Goal: Transaction & Acquisition: Obtain resource

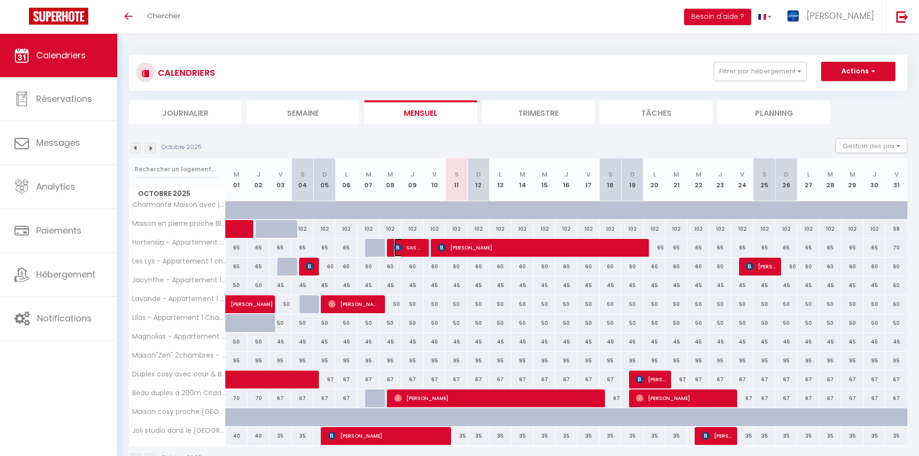
click at [407, 245] on span "SAS ACTIVE TOIT ALLEMAND BRICE" at bounding box center [408, 247] width 29 height 18
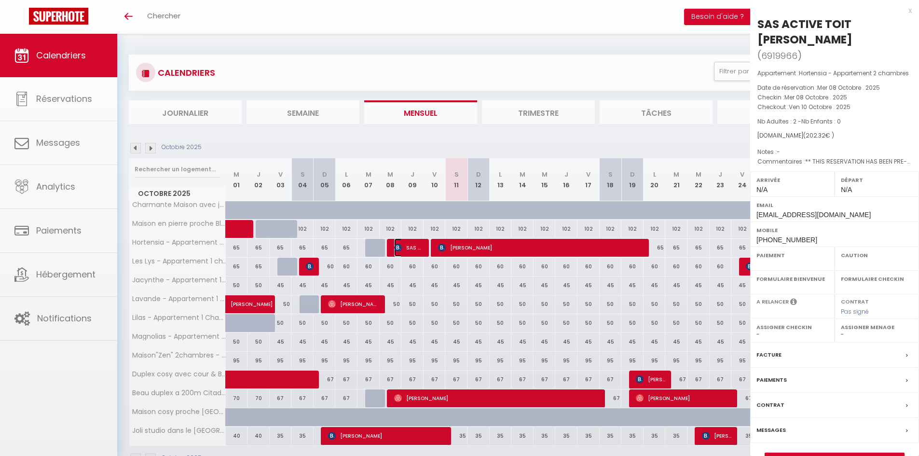
select select "OK"
select select "0"
select select "1"
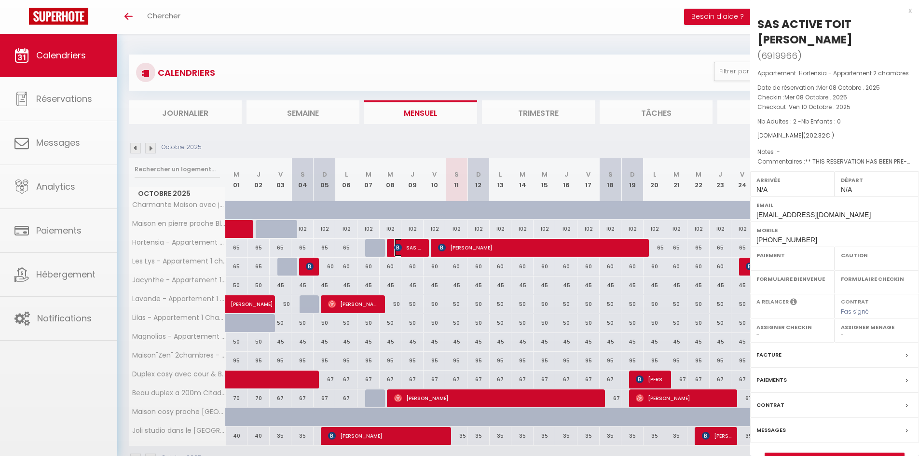
select select
select select "50058"
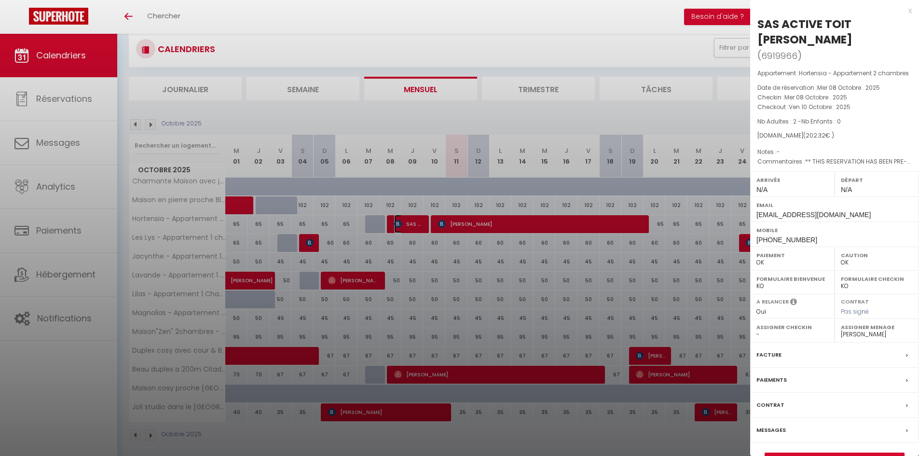
scroll to position [34, 0]
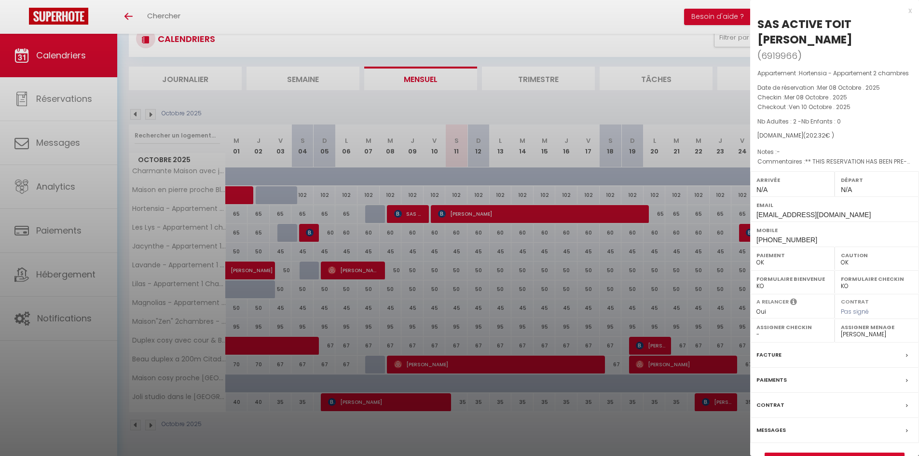
click at [805, 352] on div "Facture" at bounding box center [834, 354] width 169 height 25
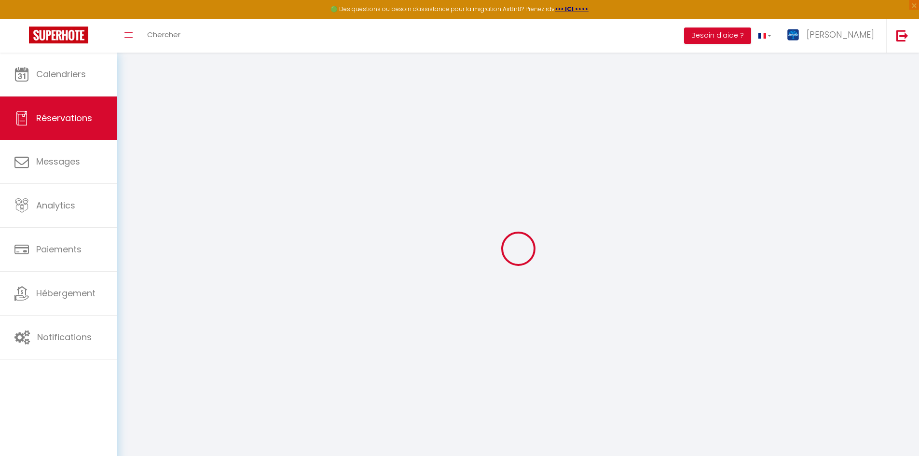
select select "cleaning"
select select "taxes"
select select
checkbox input "false"
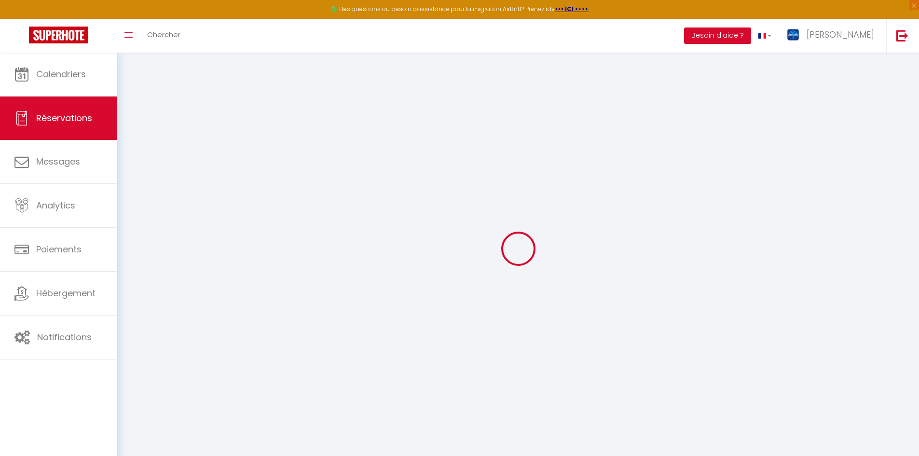
select select
checkbox input "false"
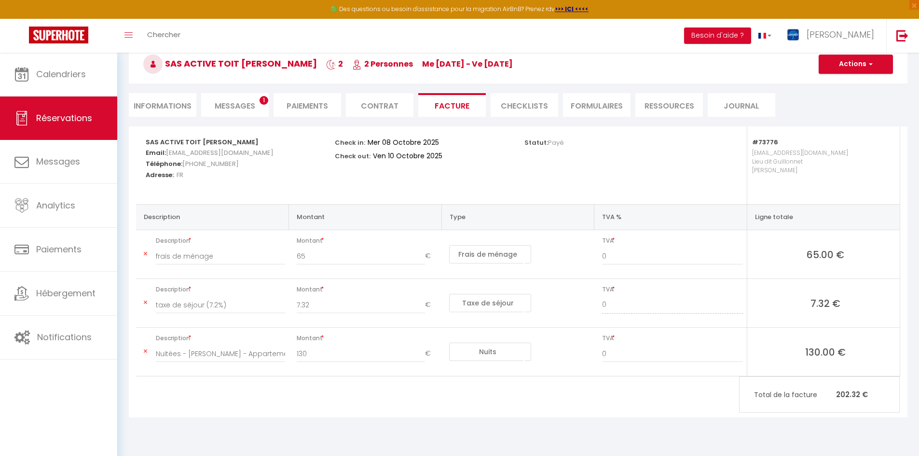
scroll to position [53, 0]
click at [856, 64] on button "Actions" at bounding box center [855, 63] width 74 height 19
click at [843, 100] on link "Aperçu et éditer" at bounding box center [848, 97] width 81 height 13
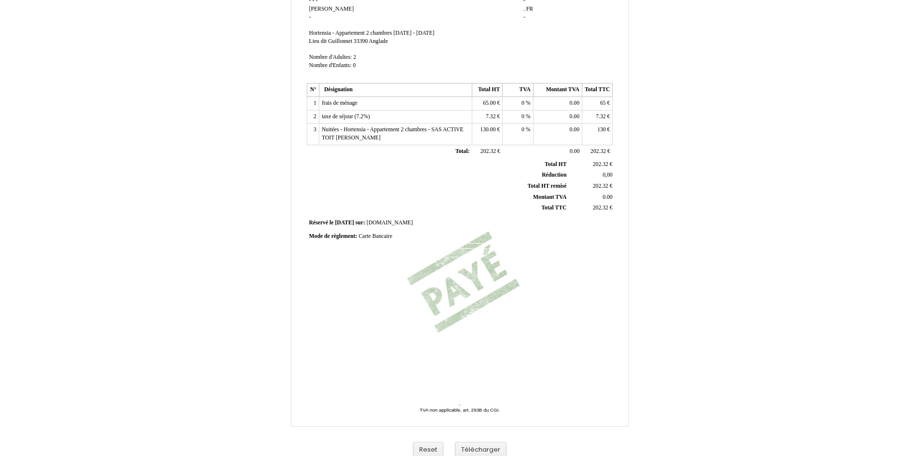
scroll to position [126, 0]
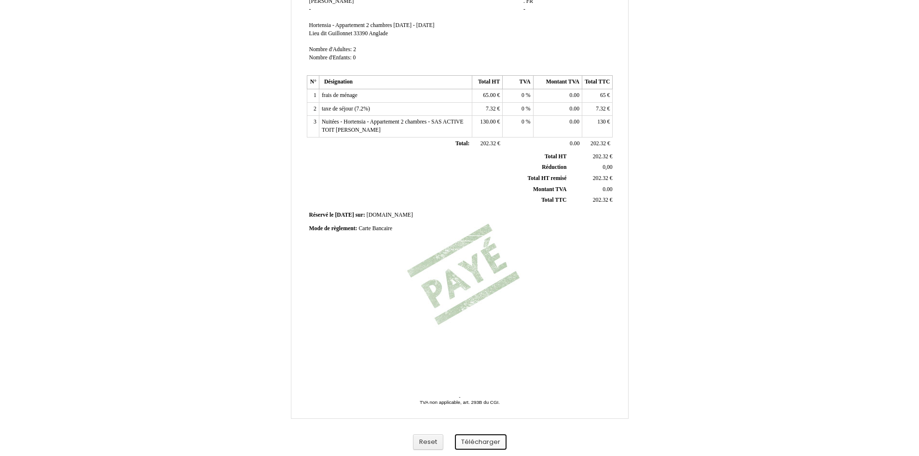
click at [471, 437] on button "Télécharger" at bounding box center [481, 442] width 52 height 16
